Goal: Task Accomplishment & Management: Use online tool/utility

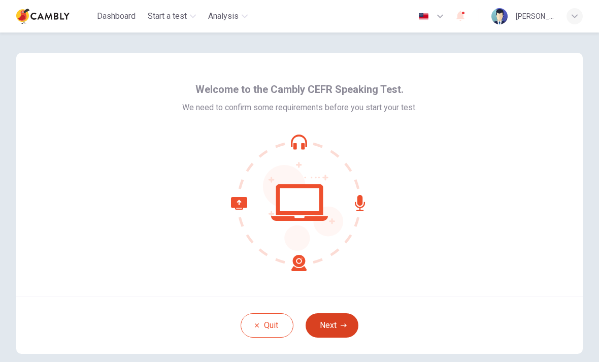
click at [348, 321] on button "Next" at bounding box center [332, 325] width 53 height 24
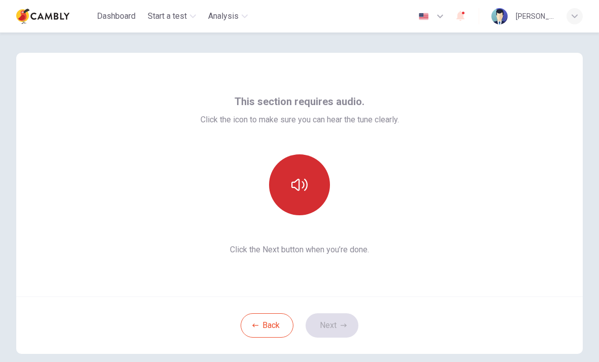
click at [308, 196] on button "button" at bounding box center [299, 184] width 61 height 61
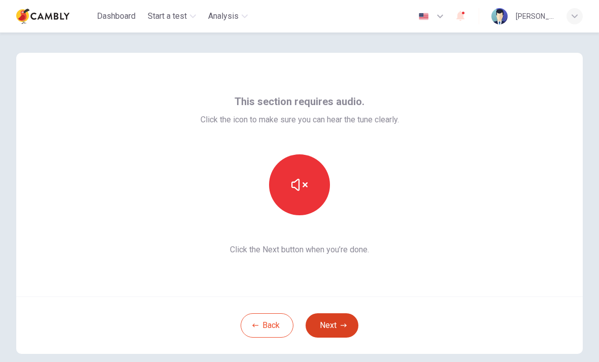
click at [352, 317] on button "Next" at bounding box center [332, 325] width 53 height 24
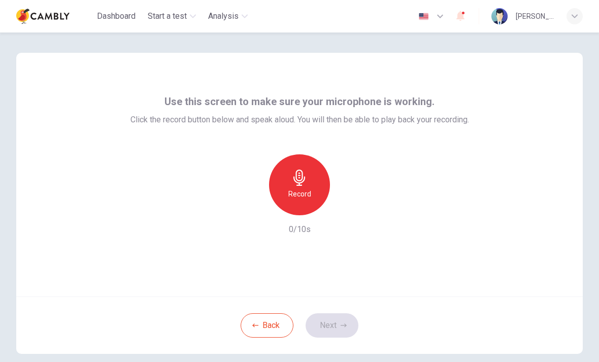
click at [314, 190] on div "Record" at bounding box center [299, 184] width 61 height 61
click at [348, 212] on icon "button" at bounding box center [346, 207] width 10 height 10
click at [340, 329] on button "Next" at bounding box center [332, 325] width 53 height 24
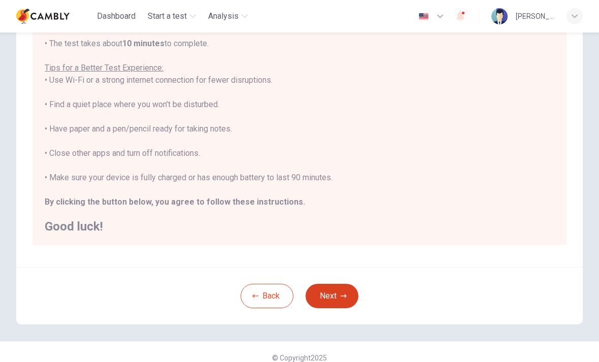
scroll to position [158, 0]
click at [340, 298] on button "Next" at bounding box center [332, 296] width 53 height 24
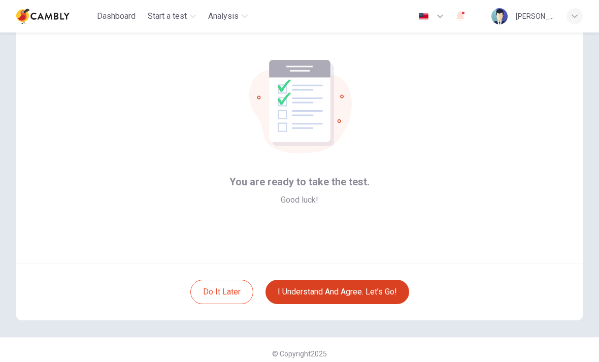
scroll to position [35, 0]
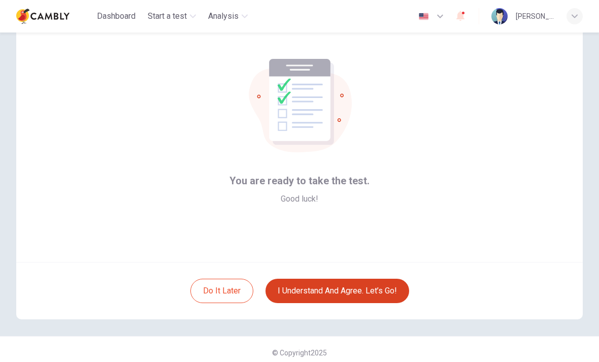
click at [375, 291] on button "I understand and agree. Let’s go!" at bounding box center [337, 291] width 144 height 24
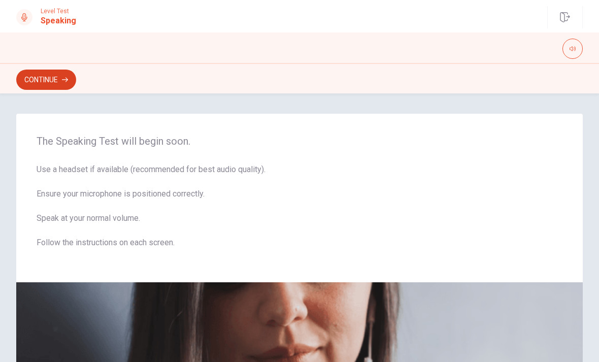
click at [44, 82] on button "Continue" at bounding box center [46, 80] width 60 height 20
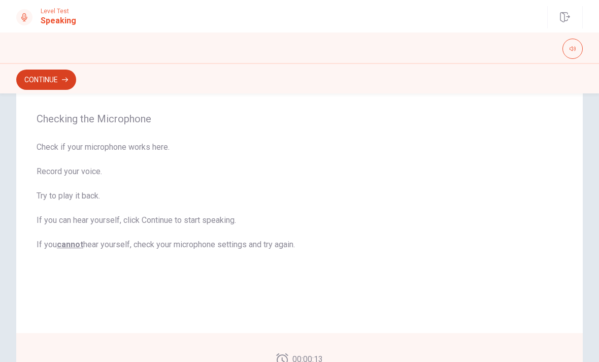
scroll to position [84, 0]
click at [576, 75] on div "Continue" at bounding box center [299, 79] width 566 height 19
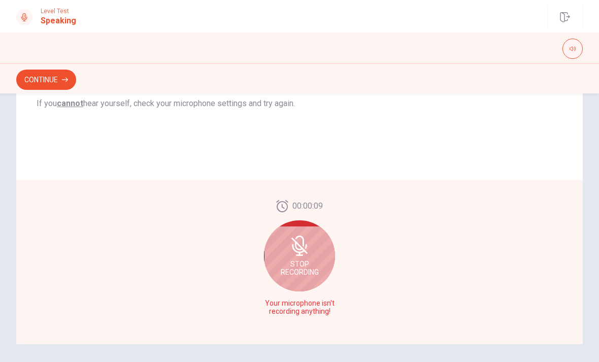
scroll to position [218, 0]
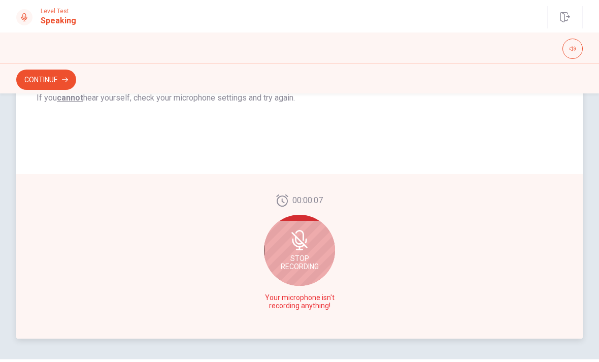
click at [315, 256] on span "Stop Recording" at bounding box center [300, 262] width 38 height 16
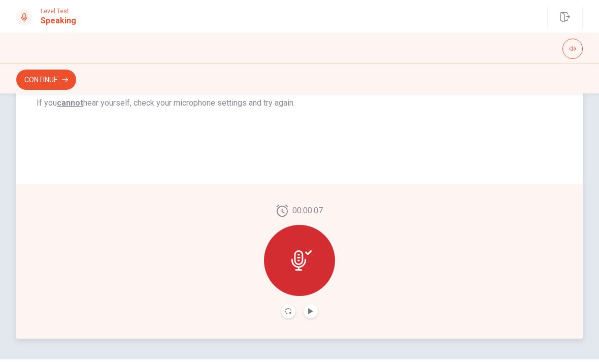
click at [315, 315] on button "Play Audio" at bounding box center [311, 311] width 14 height 14
click at [288, 315] on button "Record Again" at bounding box center [288, 311] width 14 height 14
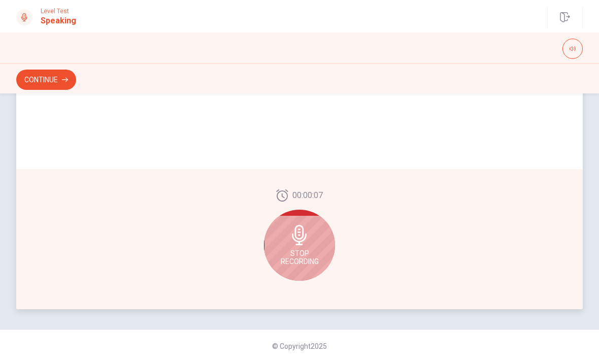
scroll to position [247, 0]
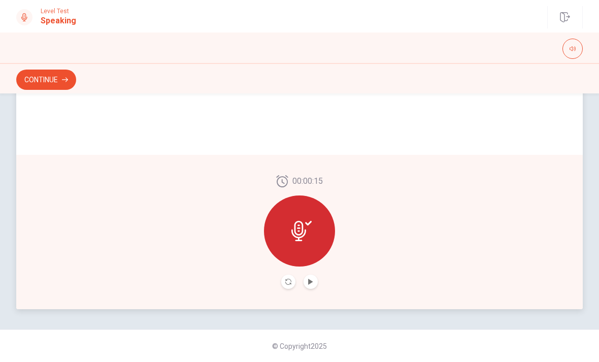
click at [313, 287] on button "Play Audio" at bounding box center [311, 282] width 14 height 14
click at [38, 77] on button "Continue" at bounding box center [46, 80] width 60 height 20
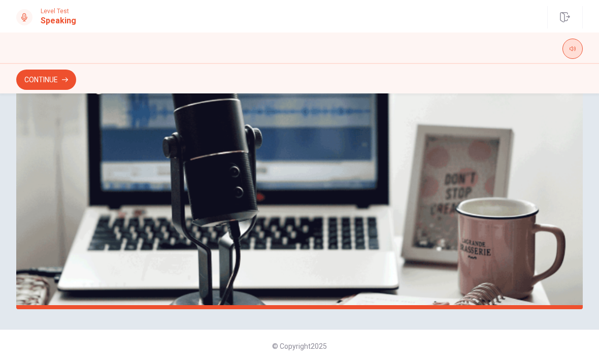
click at [570, 53] on button "button" at bounding box center [572, 49] width 20 height 20
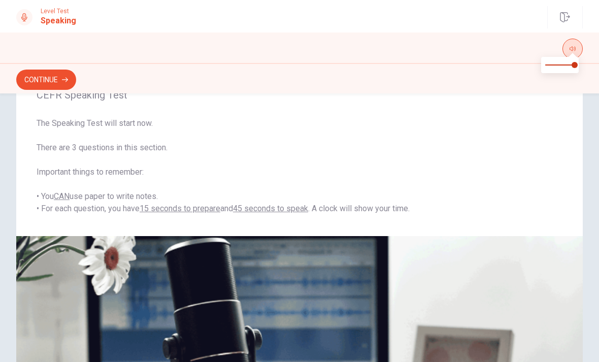
scroll to position [47, 0]
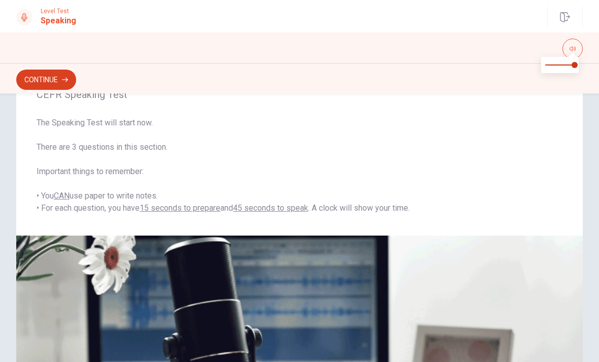
click at [32, 77] on button "Continue" at bounding box center [46, 80] width 60 height 20
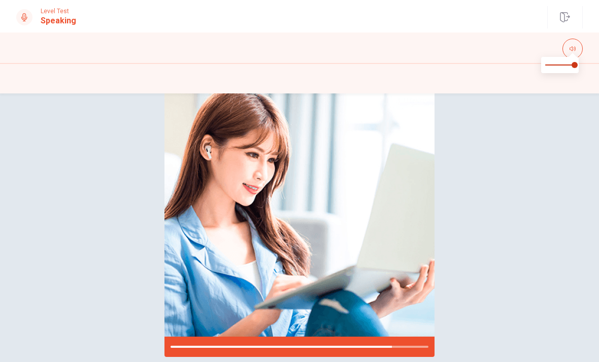
scroll to position [100, 0]
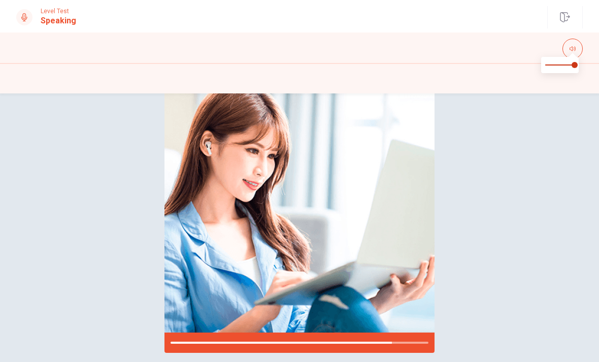
click at [566, 264] on div "Please Listen Carefully" at bounding box center [299, 183] width 599 height 340
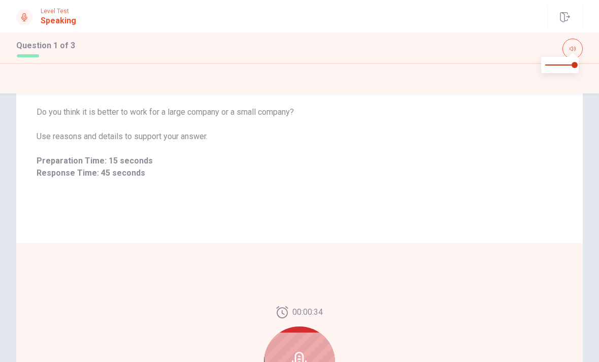
scroll to position [74, 0]
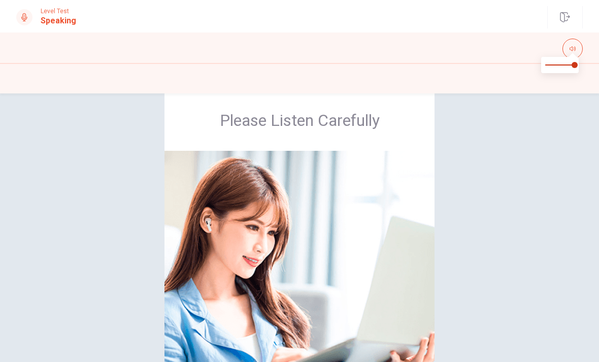
click at [555, 358] on div "Please Listen Carefully" at bounding box center [299, 260] width 599 height 340
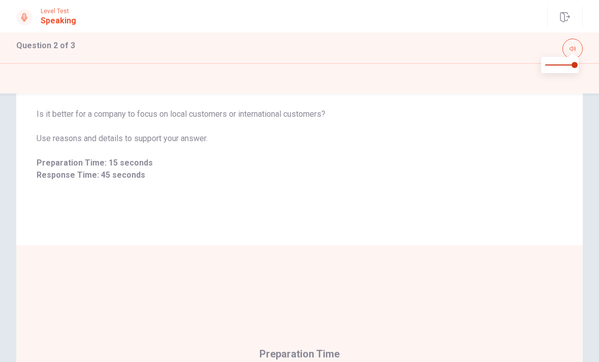
scroll to position [69, 0]
click at [511, 219] on div "Is it better for a company to focus on local customers or international custome…" at bounding box center [299, 145] width 566 height 201
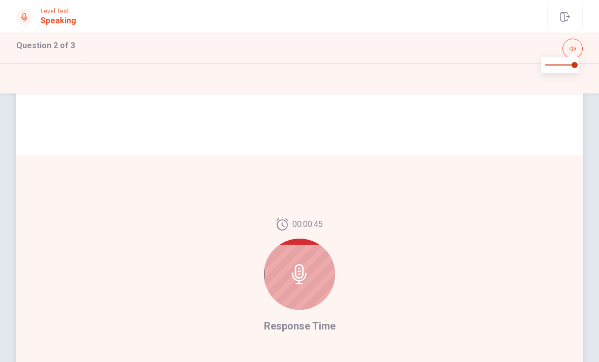
scroll to position [160, 0]
click at [318, 279] on div at bounding box center [299, 273] width 71 height 71
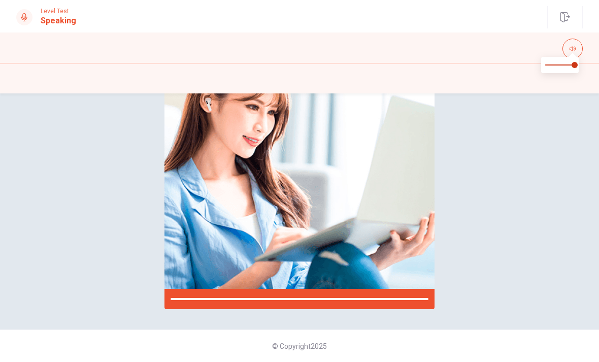
scroll to position [144, 0]
click at [560, 268] on div "Please Listen Carefully" at bounding box center [299, 140] width 599 height 340
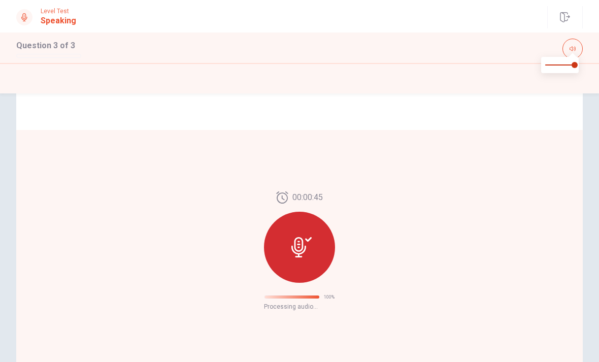
scroll to position [69, 0]
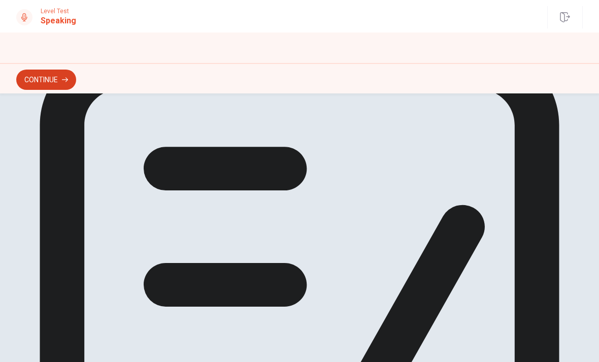
click at [37, 81] on button "Continue" at bounding box center [46, 80] width 60 height 20
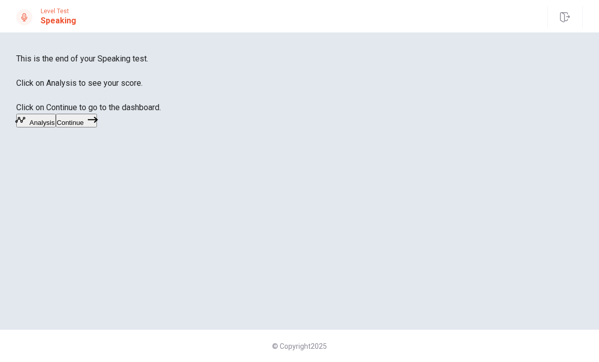
click at [56, 127] on button "Analysis" at bounding box center [36, 121] width 40 height 14
